Goal: Check status: Check status

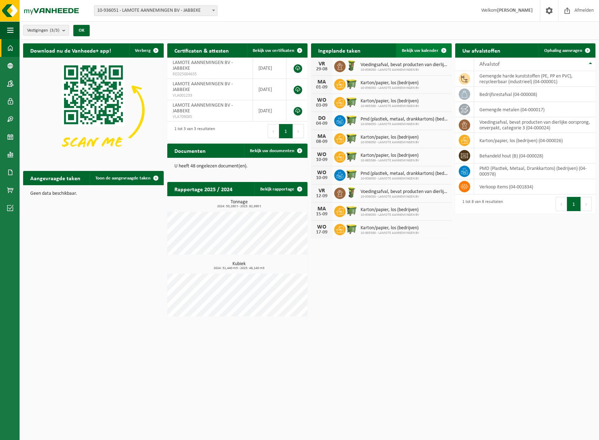
click at [445, 48] on span at bounding box center [443, 50] width 14 height 14
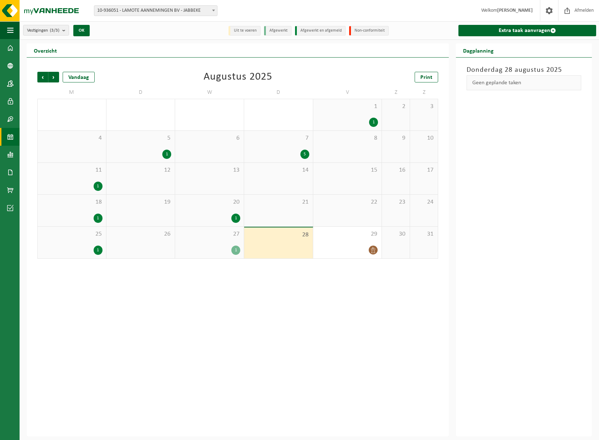
click at [331, 352] on div "Vorige Volgende Vandaag [DATE] Print M D W D V Z Z 28 29 30 31 1 1 2 3 4 5 1 6 …" at bounding box center [238, 247] width 422 height 379
click at [222, 243] on div "27 1" at bounding box center [209, 243] width 69 height 32
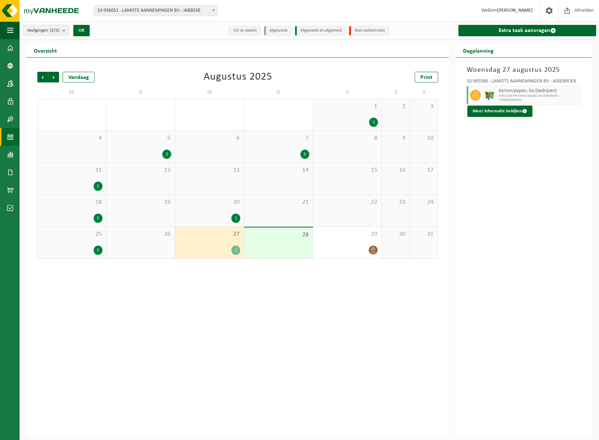
click at [527, 117] on div "[DATE] 10-985586 - LAMOTE AANNEMINGEN BV - ASSEBROEK Karton/papier, los (bedrij…" at bounding box center [524, 247] width 136 height 379
click at [522, 111] on span at bounding box center [524, 111] width 5 height 5
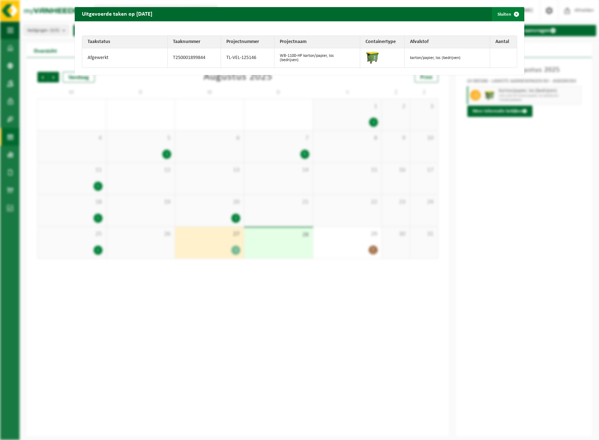
click at [513, 14] on span "button" at bounding box center [516, 14] width 14 height 14
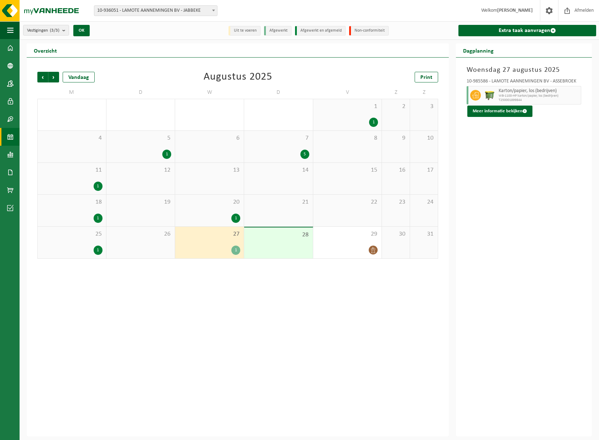
click at [251, 288] on div "Vorige Volgende Vandaag [DATE] Print M D W D V Z Z 28 29 30 31 1 1 2 3 4 5 1 6 …" at bounding box center [238, 247] width 422 height 379
click at [50, 75] on span "Volgende" at bounding box center [53, 77] width 11 height 11
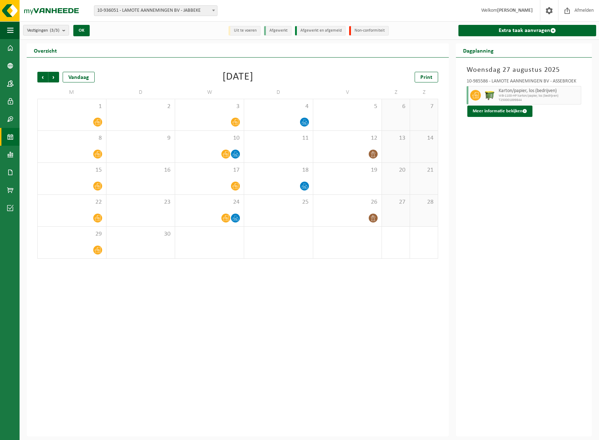
click at [235, 303] on div "Vorige Volgende Vandaag [DATE] Print M D W D V Z Z 1 2 3 4 5 6 7 8 9 10 11 12 1…" at bounding box center [238, 247] width 422 height 379
click at [41, 76] on span "Vorige" at bounding box center [42, 77] width 11 height 11
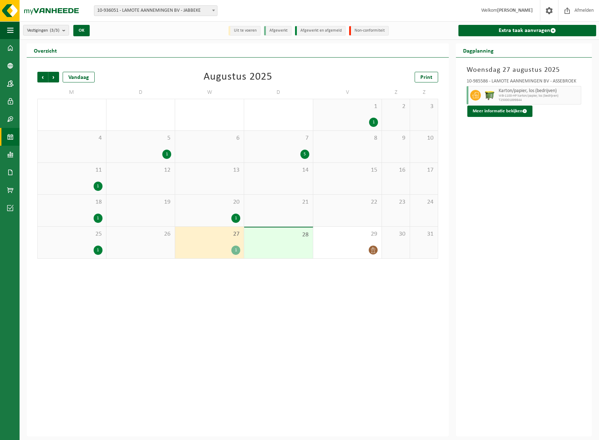
click at [505, 193] on div "[DATE] 10-985586 - LAMOTE AANNEMINGEN BV - ASSEBROEK Karton/papier, los (bedrij…" at bounding box center [524, 247] width 136 height 379
click at [53, 74] on span "Volgende" at bounding box center [53, 77] width 11 height 11
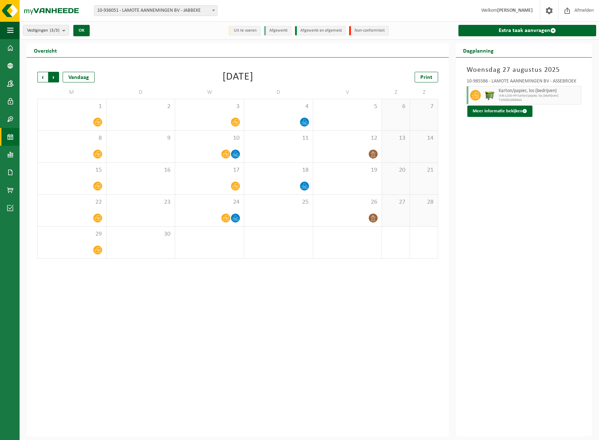
click at [41, 75] on span "Vorige" at bounding box center [42, 77] width 11 height 11
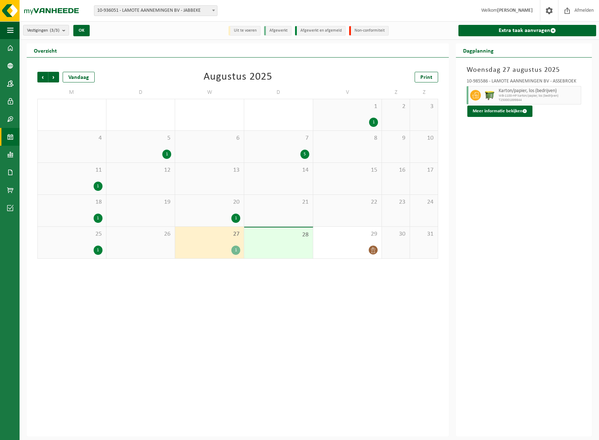
click at [353, 275] on div "Vorige Volgende Vandaag [DATE] Print M D W D V Z Z 28 29 30 31 1 1 2 3 4 5 1 6 …" at bounding box center [238, 247] width 422 height 379
click at [392, 274] on div "Vorige Volgende Vandaag [DATE] Print M D W D V Z Z 28 29 30 31 1 1 2 3 4 5 1 6 …" at bounding box center [238, 247] width 422 height 379
click at [345, 255] on div "29" at bounding box center [347, 243] width 69 height 32
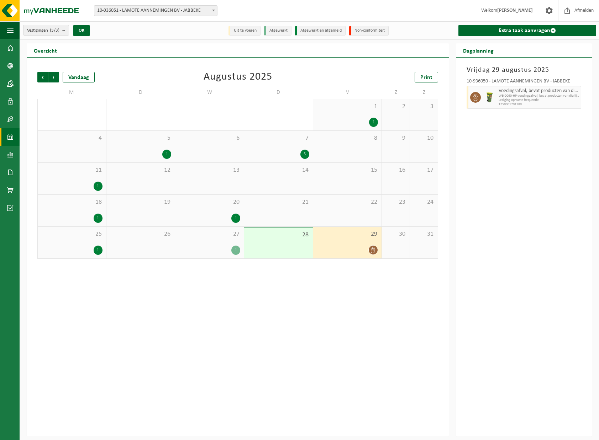
click at [538, 167] on div "[DATE] 10-936050 - LAMOTE AANNEMINGEN BV - JABBEKE Voedingsafval, bevat product…" at bounding box center [524, 247] width 136 height 379
click at [524, 125] on div "[DATE] 10-936050 - LAMOTE AANNEMINGEN BV - JABBEKE Voedingsafval, bevat product…" at bounding box center [524, 247] width 136 height 379
